Goal: Use online tool/utility: Utilize a website feature to perform a specific function

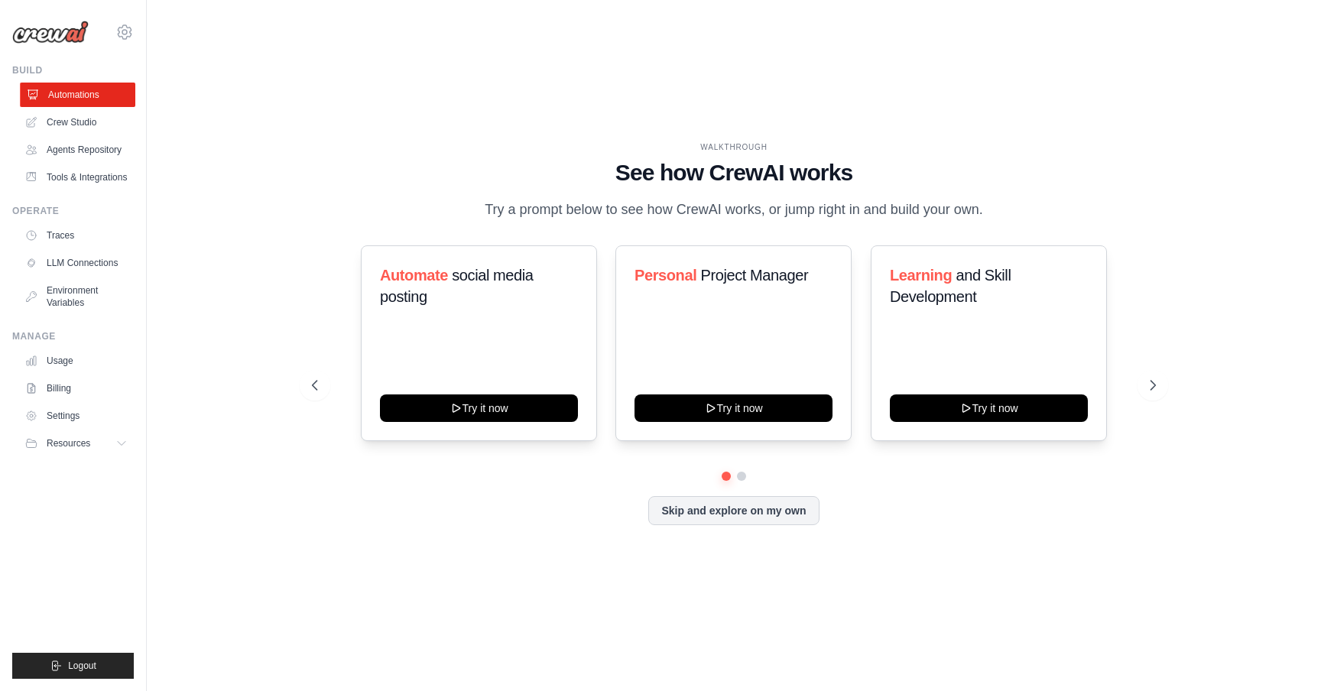
click at [96, 88] on link "Automations" at bounding box center [77, 95] width 115 height 24
click at [67, 126] on link "Crew Studio" at bounding box center [77, 122] width 115 height 24
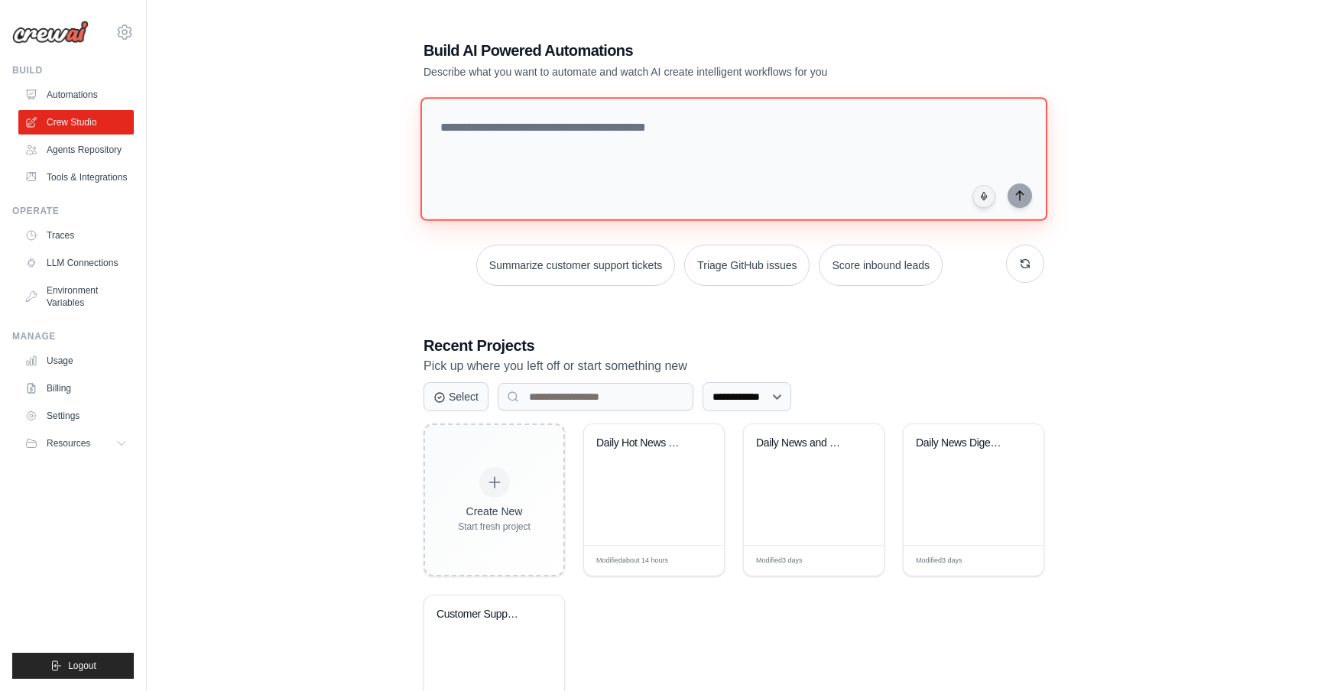
click at [536, 151] on textarea at bounding box center [733, 159] width 627 height 124
type textarea "*"
type textarea "**********"
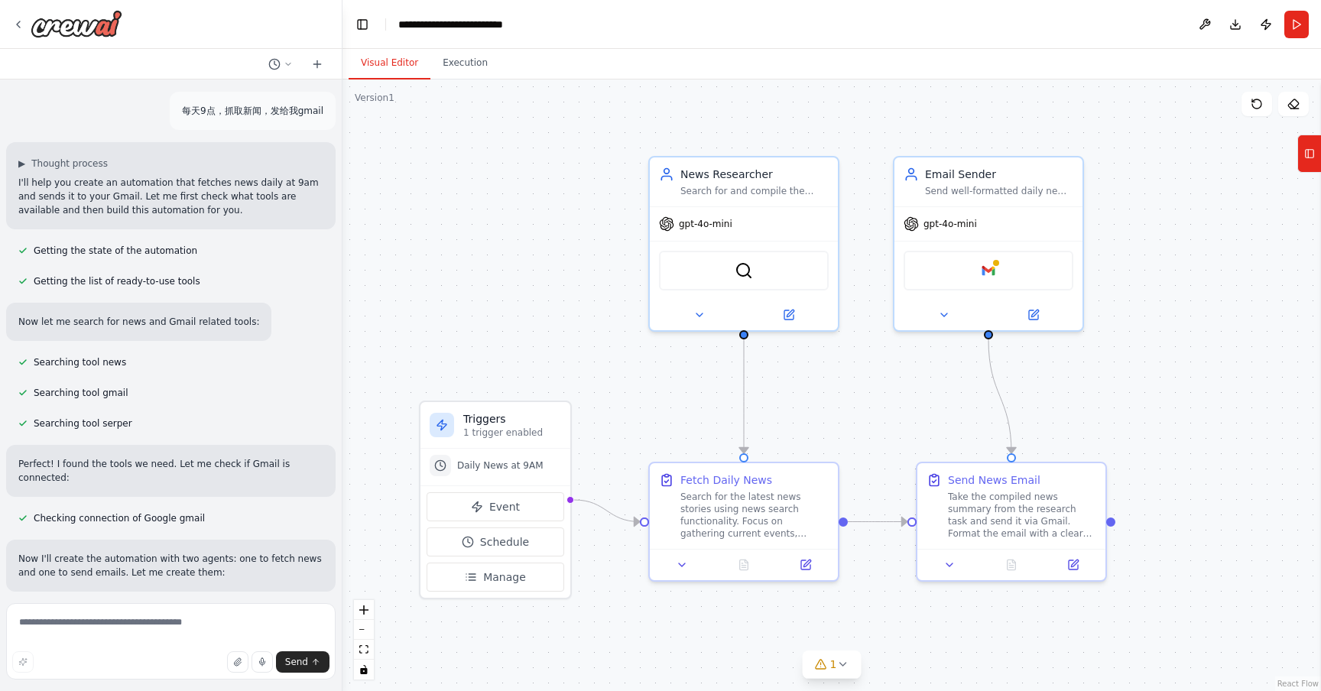
click at [255, 109] on p "每天9点，抓取新闻，发给我gmail" at bounding box center [252, 111] width 141 height 14
